Goal: Find specific fact: Find contact information

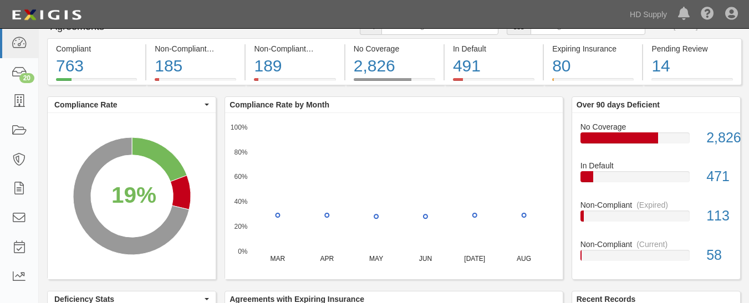
scroll to position [22, 0]
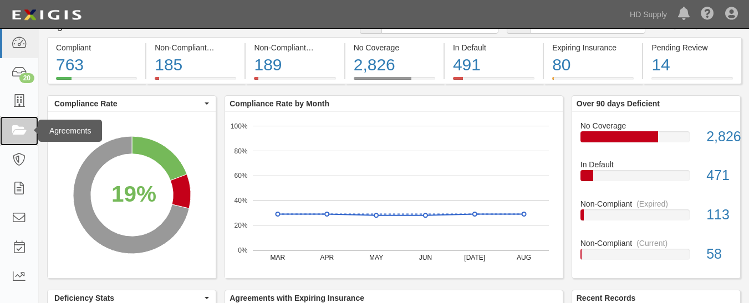
click at [22, 129] on icon at bounding box center [19, 131] width 16 height 13
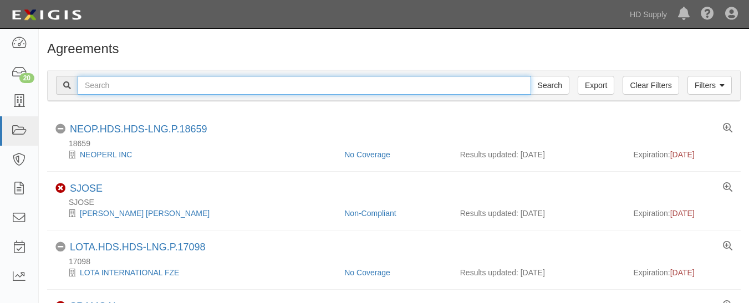
click at [125, 89] on input "text" at bounding box center [305, 85] width 454 height 19
click at [203, 83] on input "text" at bounding box center [305, 85] width 454 height 19
paste input "1031 Investment Services"
type input "1031 Investment Services"
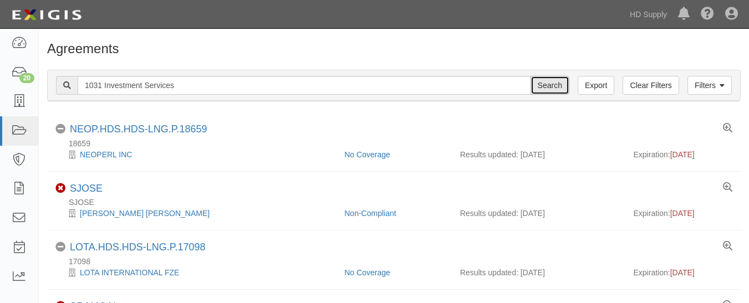
click at [541, 89] on input "Search" at bounding box center [550, 85] width 39 height 19
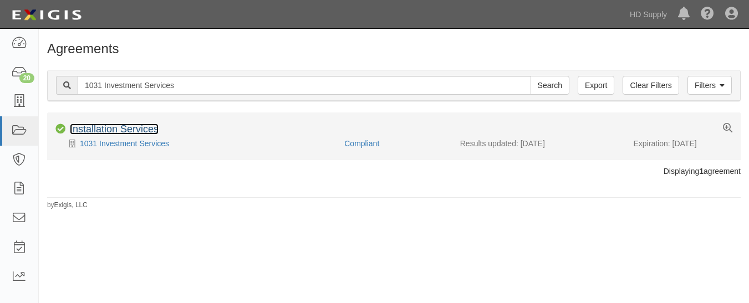
click at [102, 125] on link "Installation Services" at bounding box center [114, 129] width 89 height 11
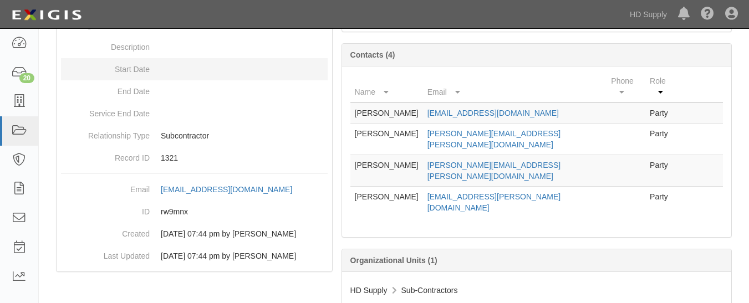
scroll to position [164, 0]
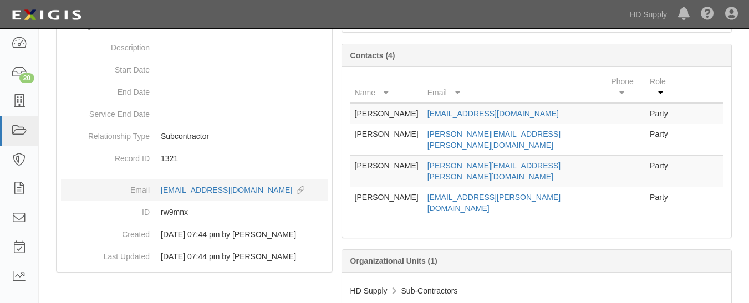
drag, startPoint x: 155, startPoint y: 190, endPoint x: 322, endPoint y: 192, distance: 167.5
click at [322, 192] on dd "[EMAIL_ADDRESS][DOMAIN_NAME] copy to clipboard" at bounding box center [194, 190] width 267 height 22
copy div "[EMAIL_ADDRESS][DOMAIN_NAME]"
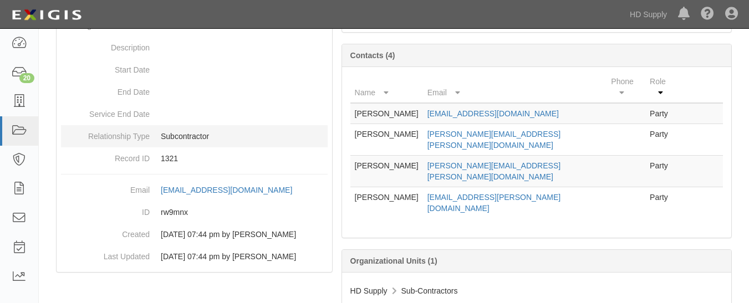
copy div "[EMAIL_ADDRESS][DOMAIN_NAME]"
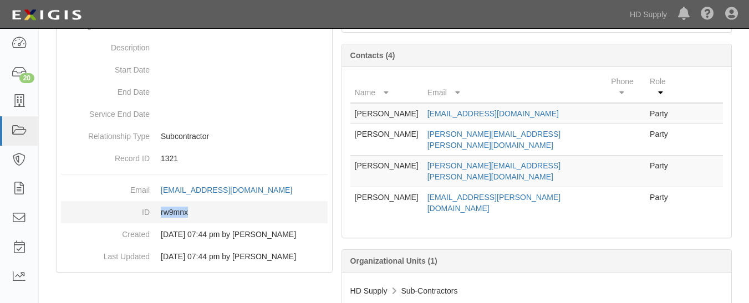
drag, startPoint x: 160, startPoint y: 222, endPoint x: 192, endPoint y: 222, distance: 32.2
click at [192, 222] on dd "rw9mnx" at bounding box center [194, 212] width 267 height 22
copy dd "rw9mnx"
